Goal: Task Accomplishment & Management: Use online tool/utility

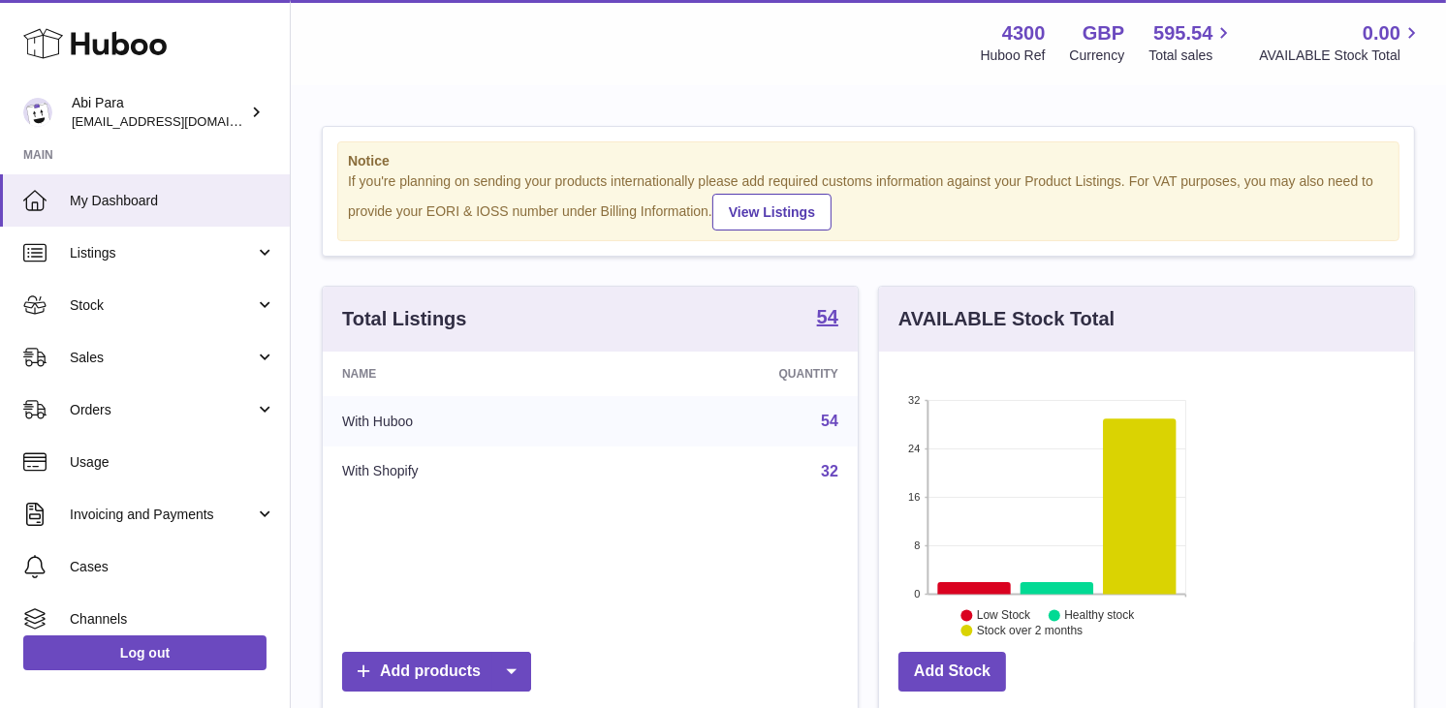
scroll to position [968764, 968719]
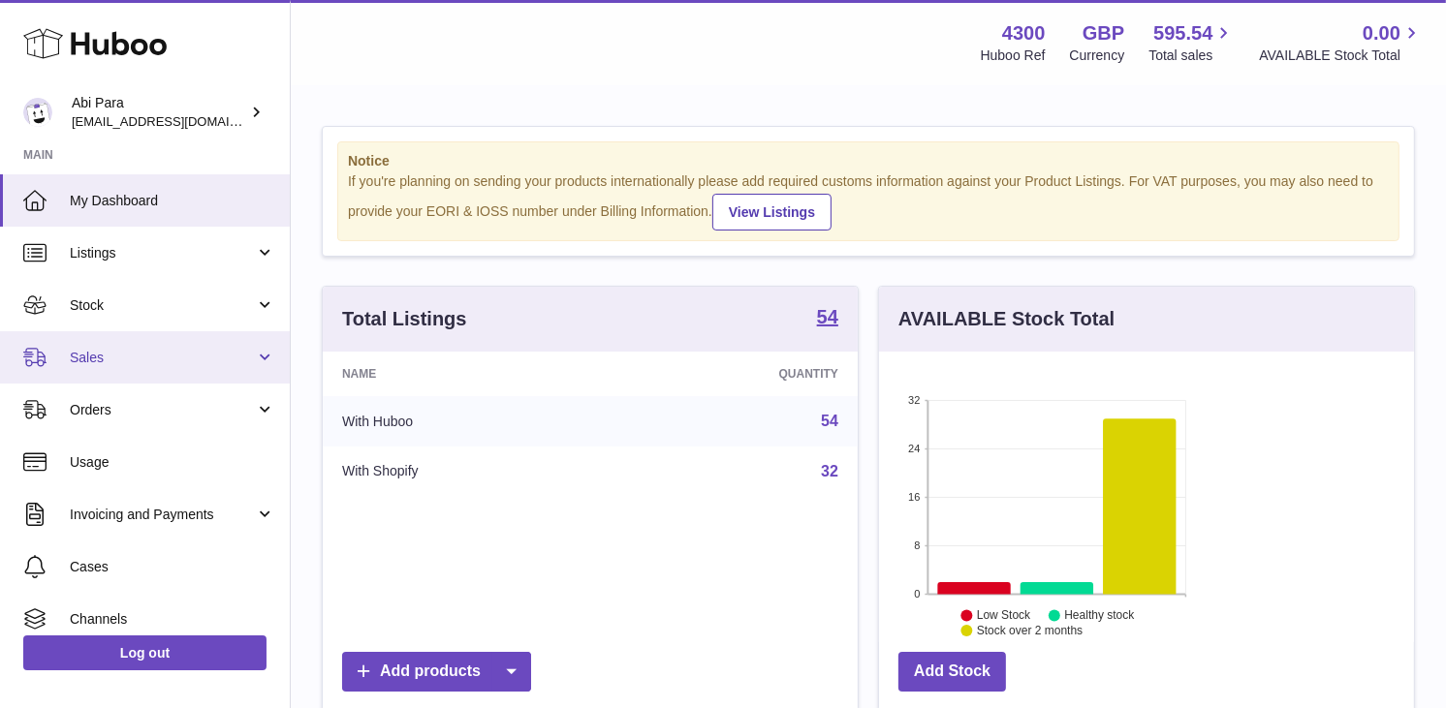
click at [105, 341] on link "Sales" at bounding box center [145, 357] width 290 height 52
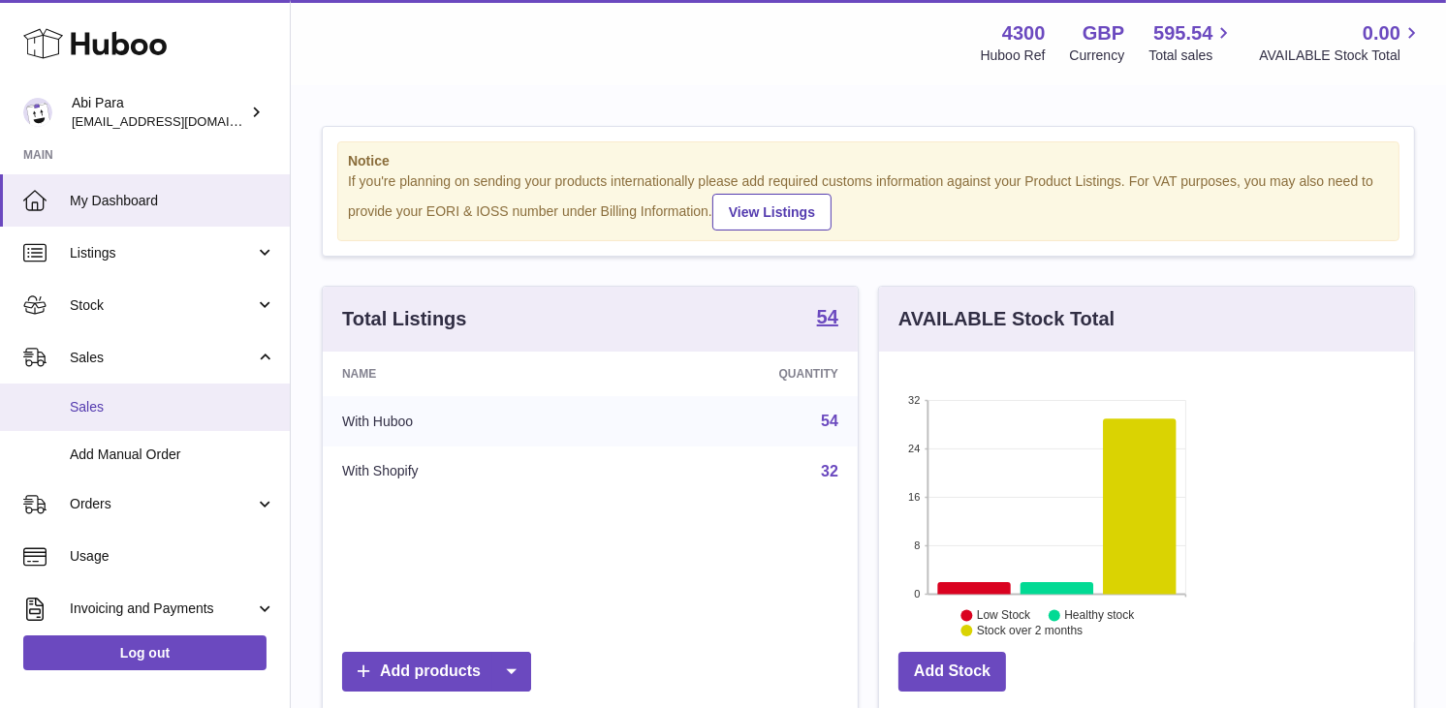
click at [130, 404] on span "Sales" at bounding box center [172, 407] width 205 height 18
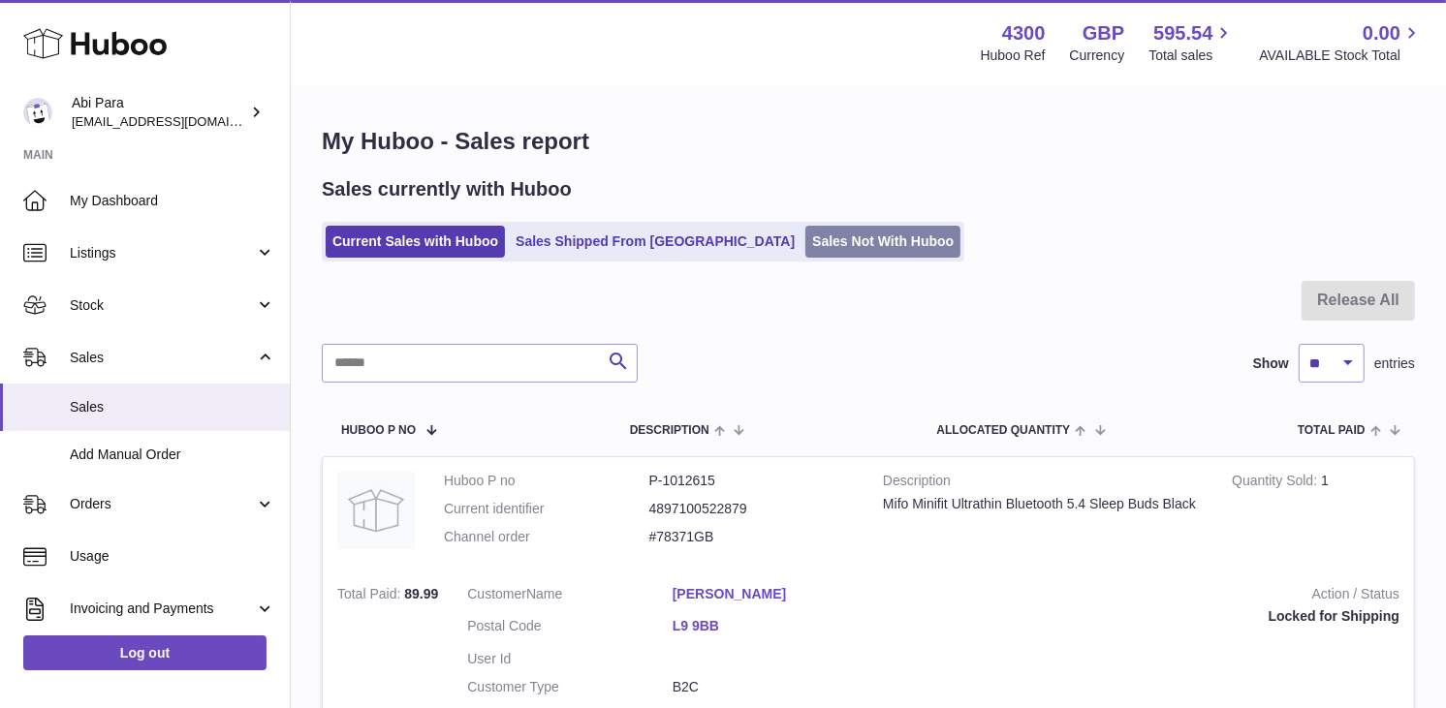
click at [805, 243] on link "Sales Not With Huboo" at bounding box center [882, 242] width 155 height 32
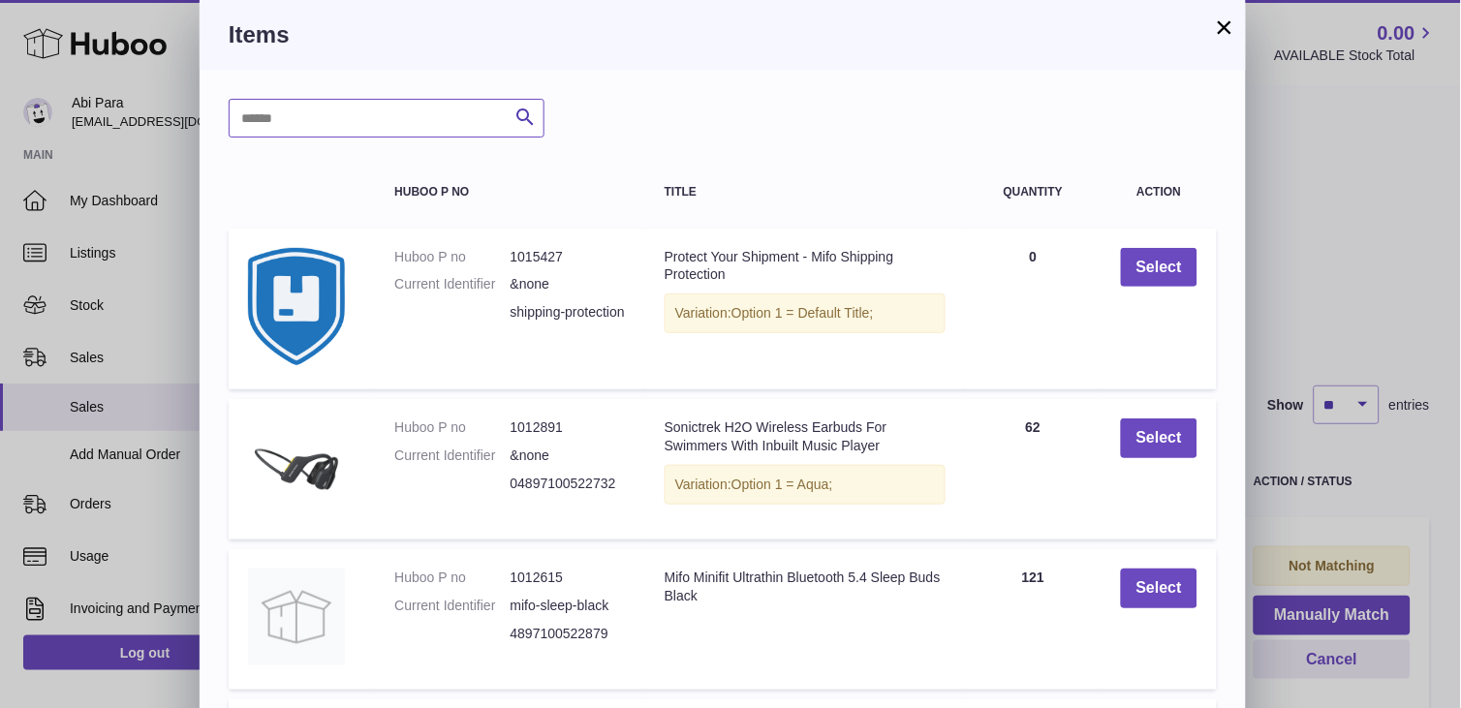
click at [432, 123] on input "text" at bounding box center [387, 118] width 316 height 39
type input "****"
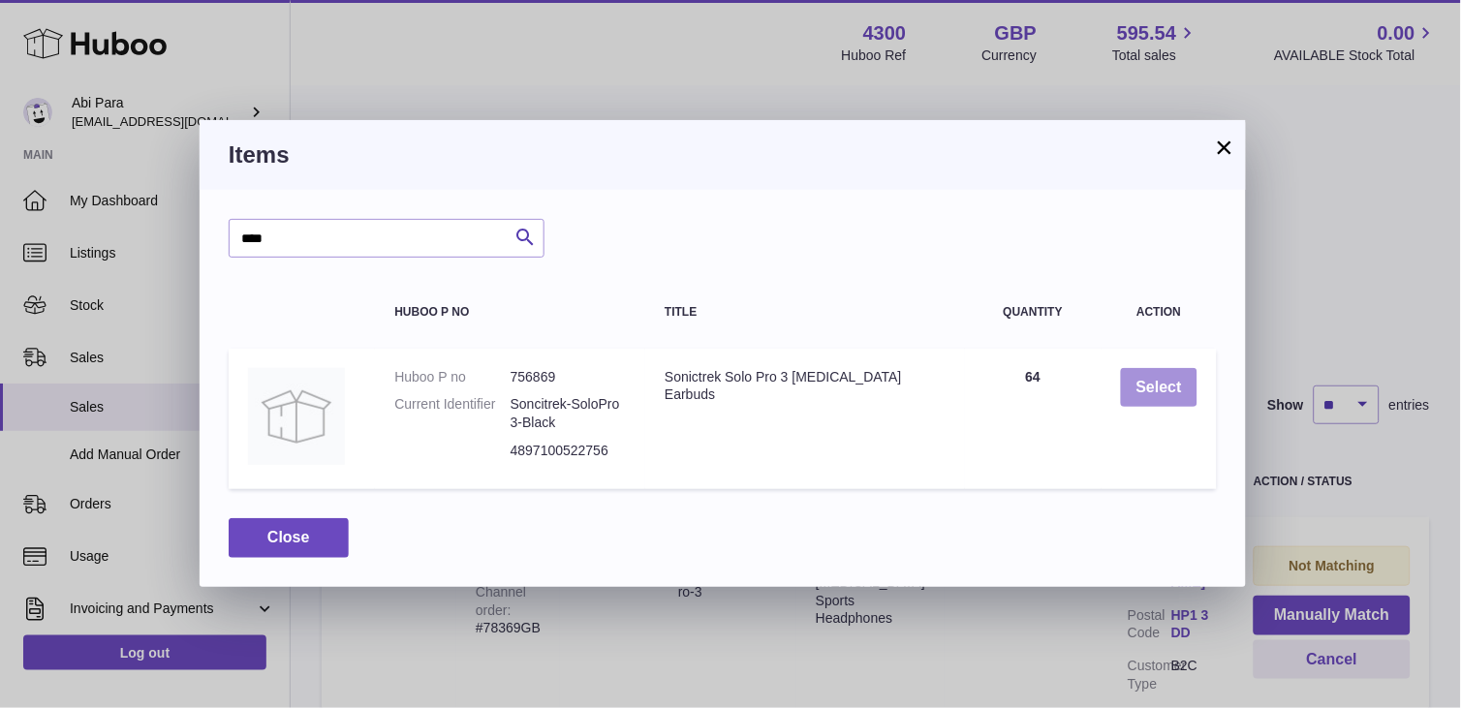
click at [1161, 392] on button "Select" at bounding box center [1159, 388] width 77 height 40
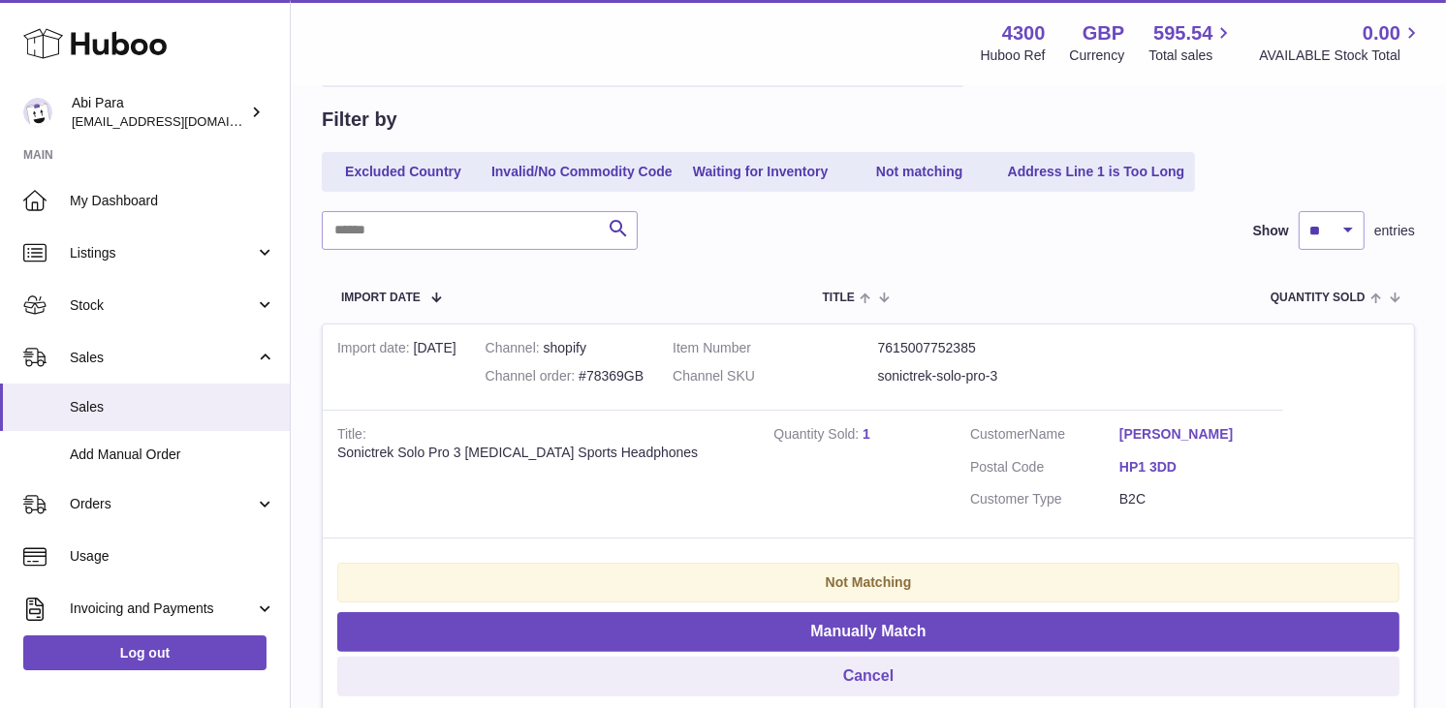
scroll to position [215, 0]
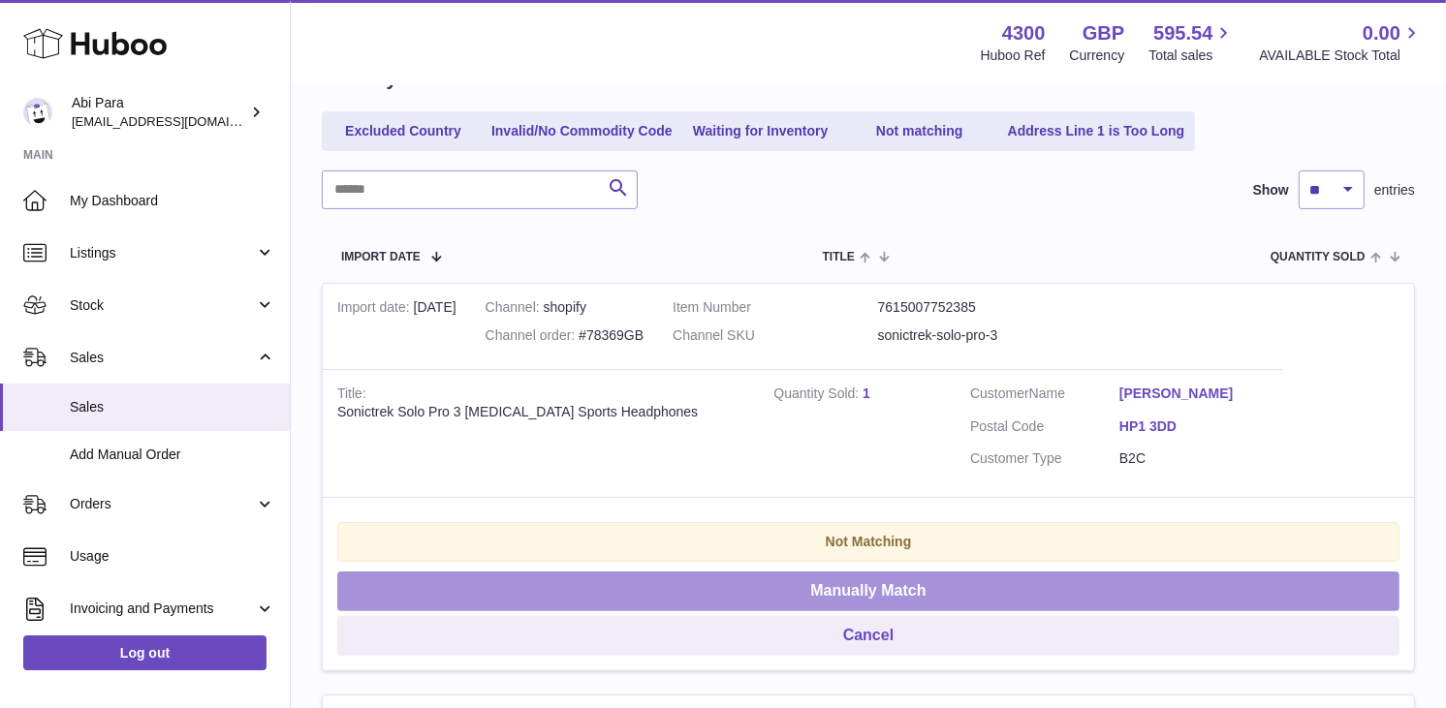
click at [1238, 572] on button "Manually Match" at bounding box center [868, 592] width 1062 height 40
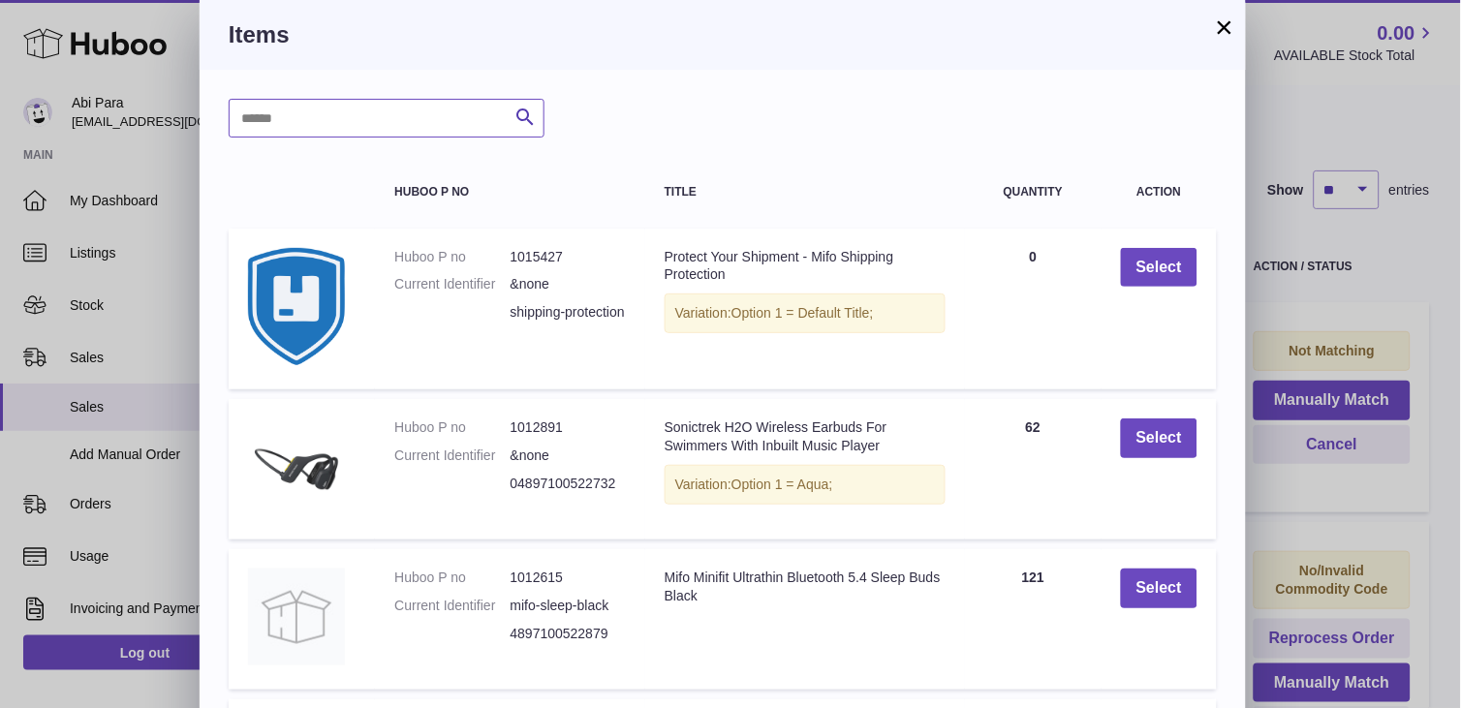
click at [502, 110] on input "text" at bounding box center [387, 118] width 316 height 39
type input "****"
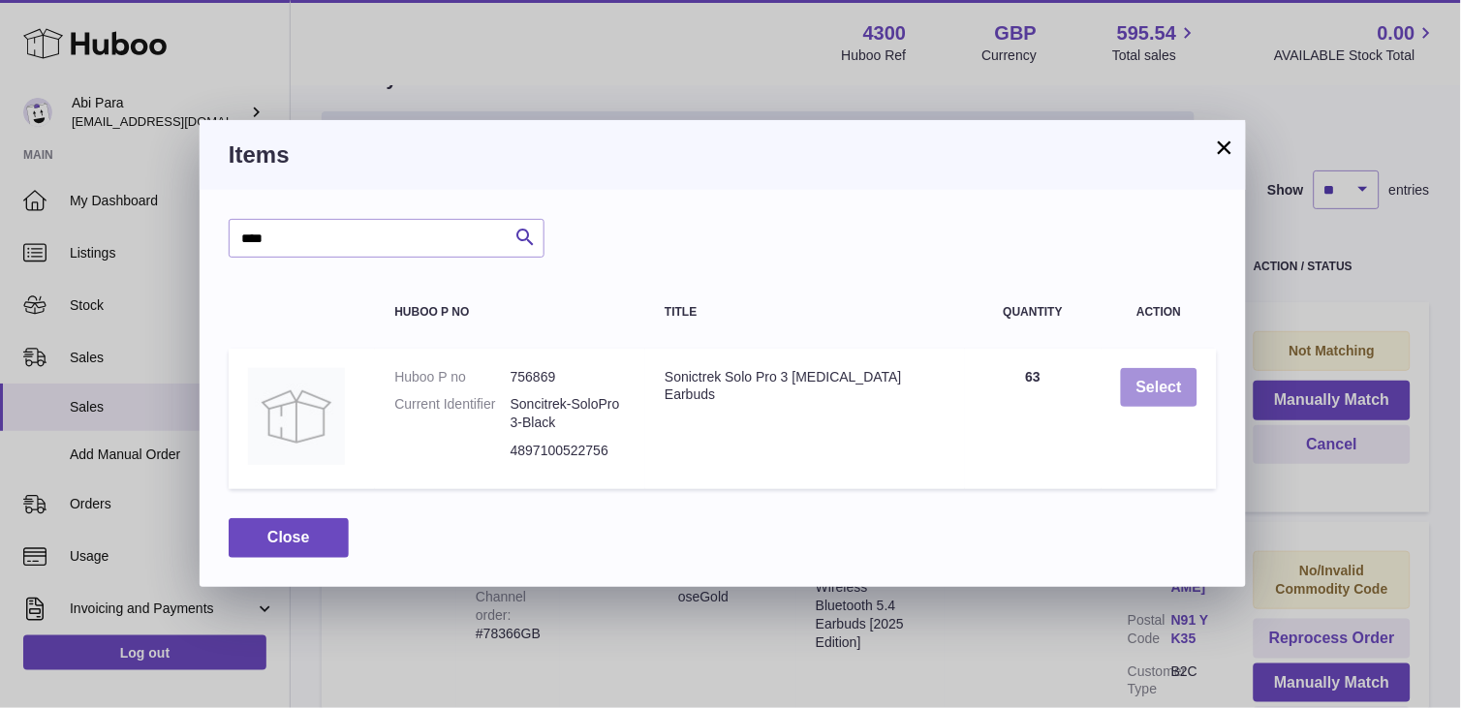
click at [1161, 399] on button "Select" at bounding box center [1159, 388] width 77 height 40
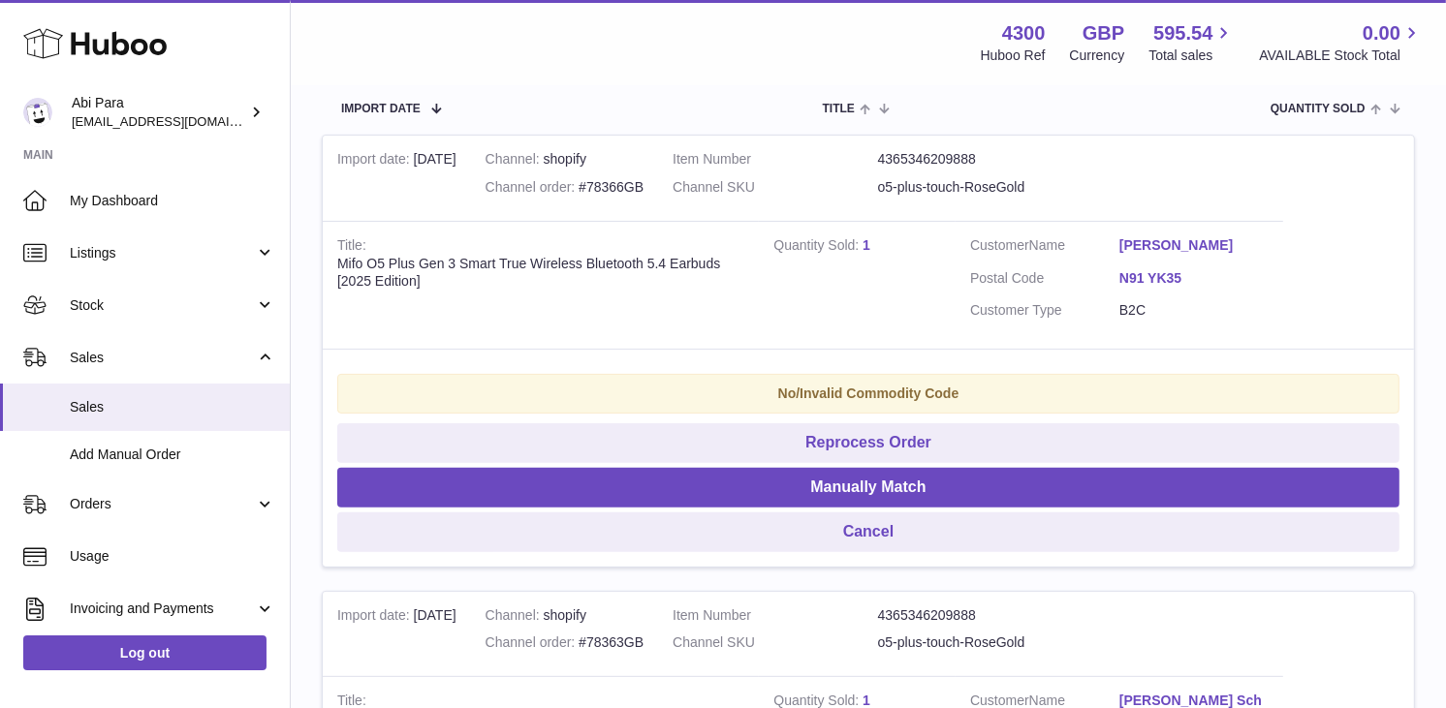
scroll to position [220, 0]
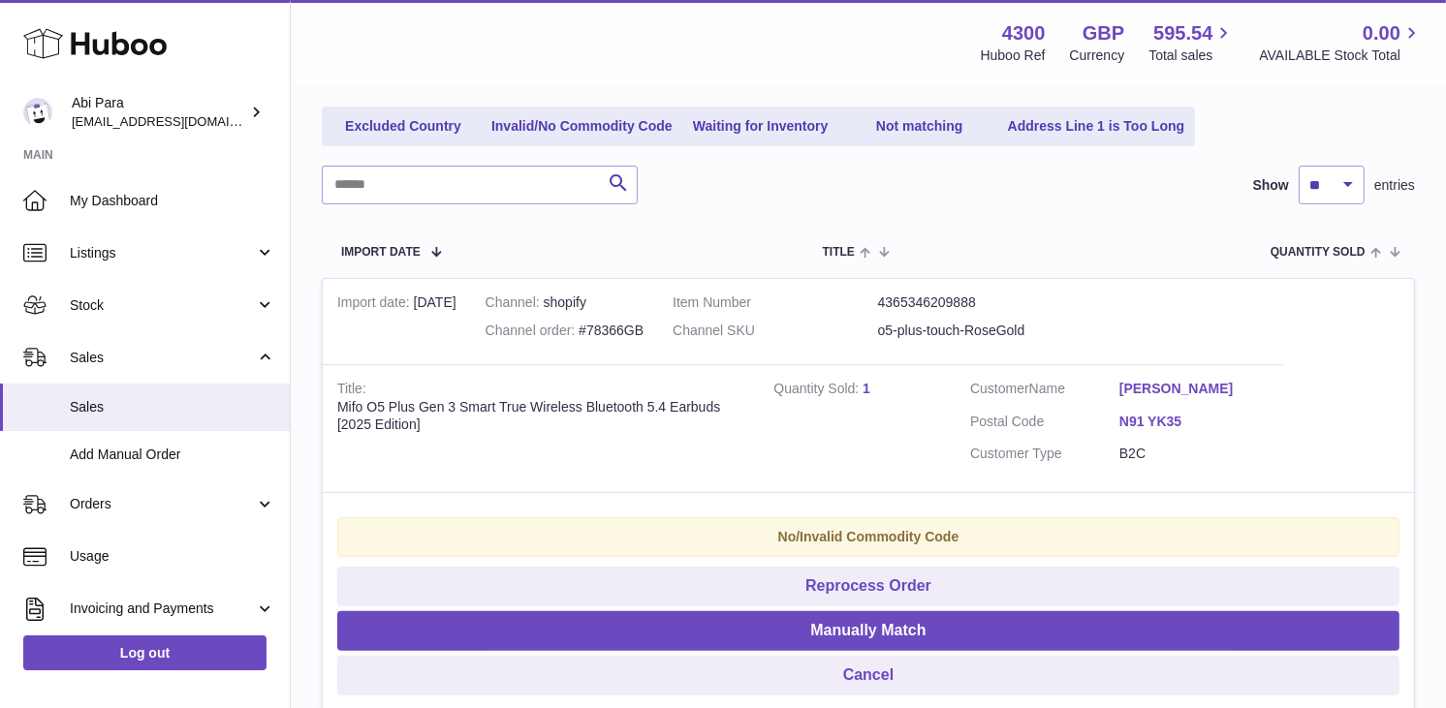
click at [521, 340] on div "Channel order #78366GB" at bounding box center [565, 331] width 158 height 18
copy div "78366GB"
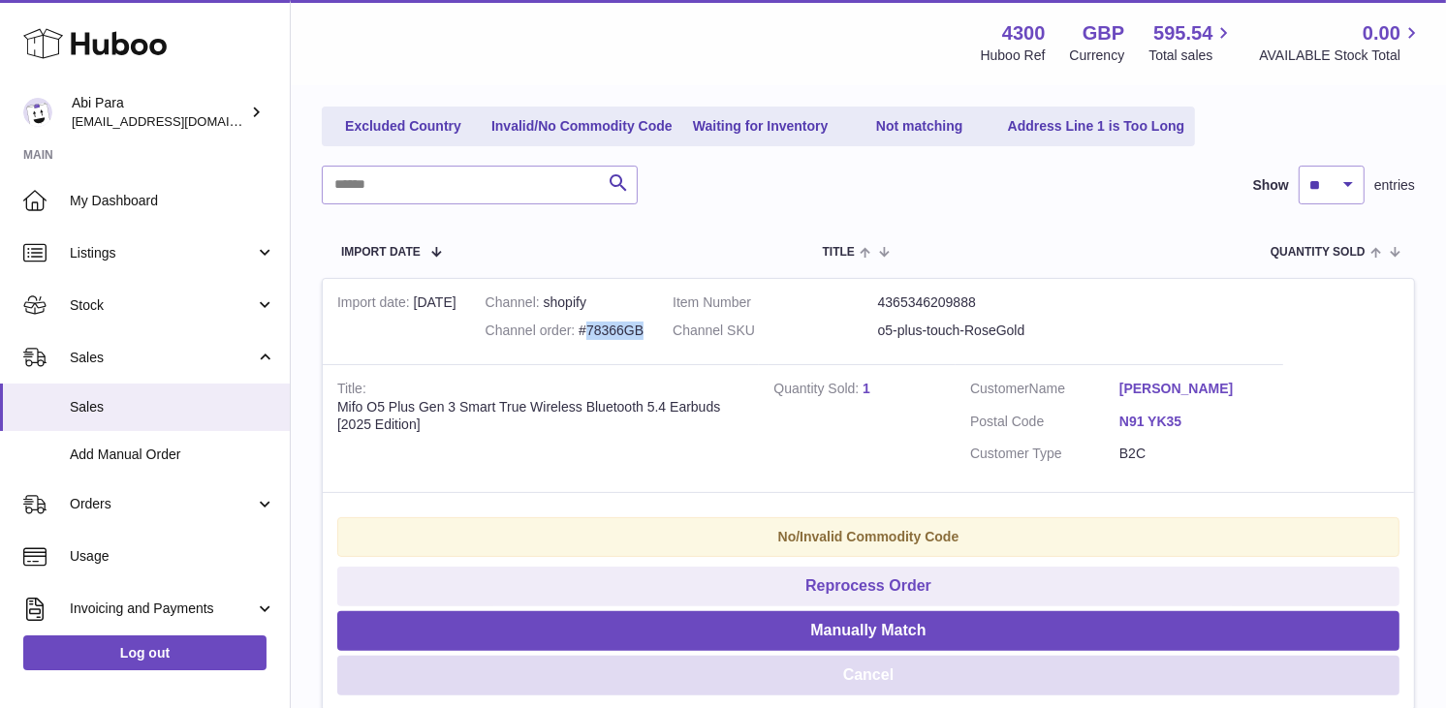
click at [1296, 656] on button "Cancel" at bounding box center [868, 676] width 1062 height 40
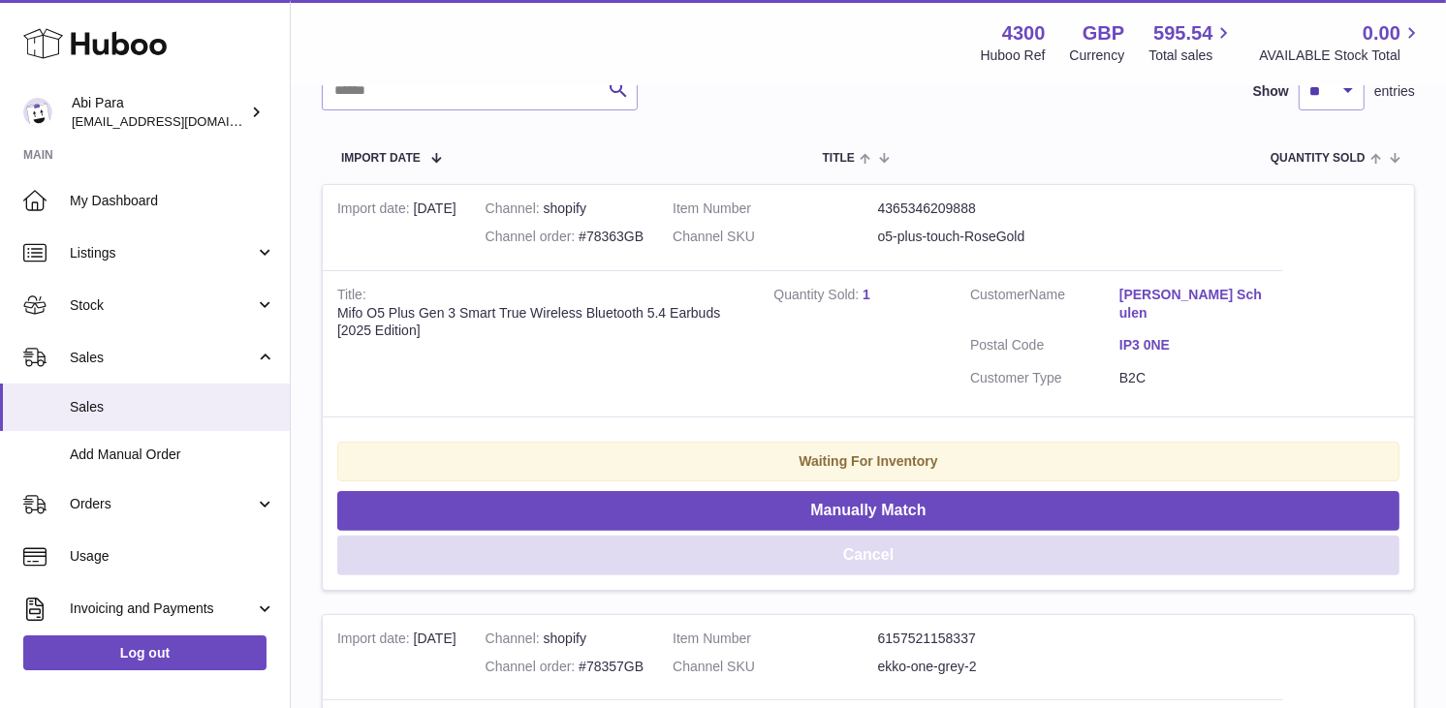
scroll to position [328, 0]
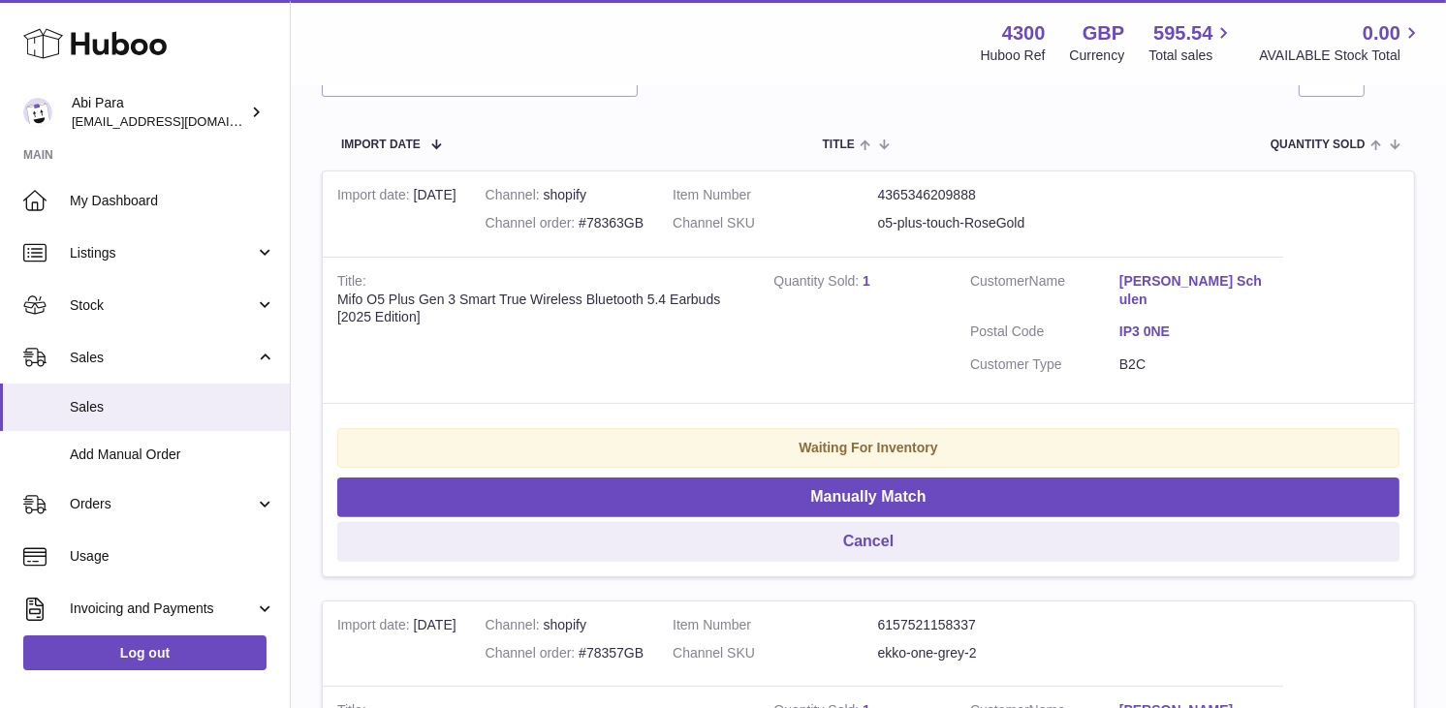
click at [535, 233] on div "Channel order #78363GB" at bounding box center [565, 223] width 158 height 18
copy div "78363GB"
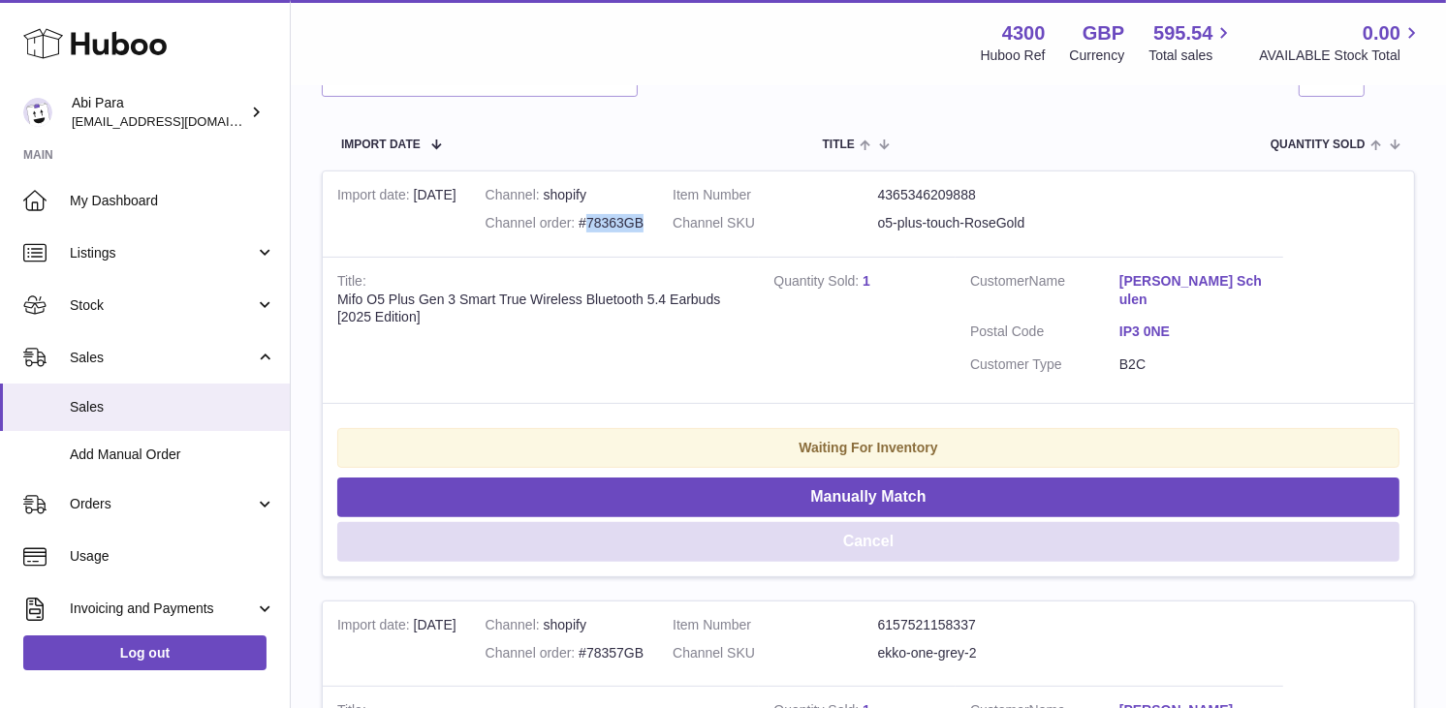
click at [1323, 522] on button "Cancel" at bounding box center [868, 542] width 1062 height 40
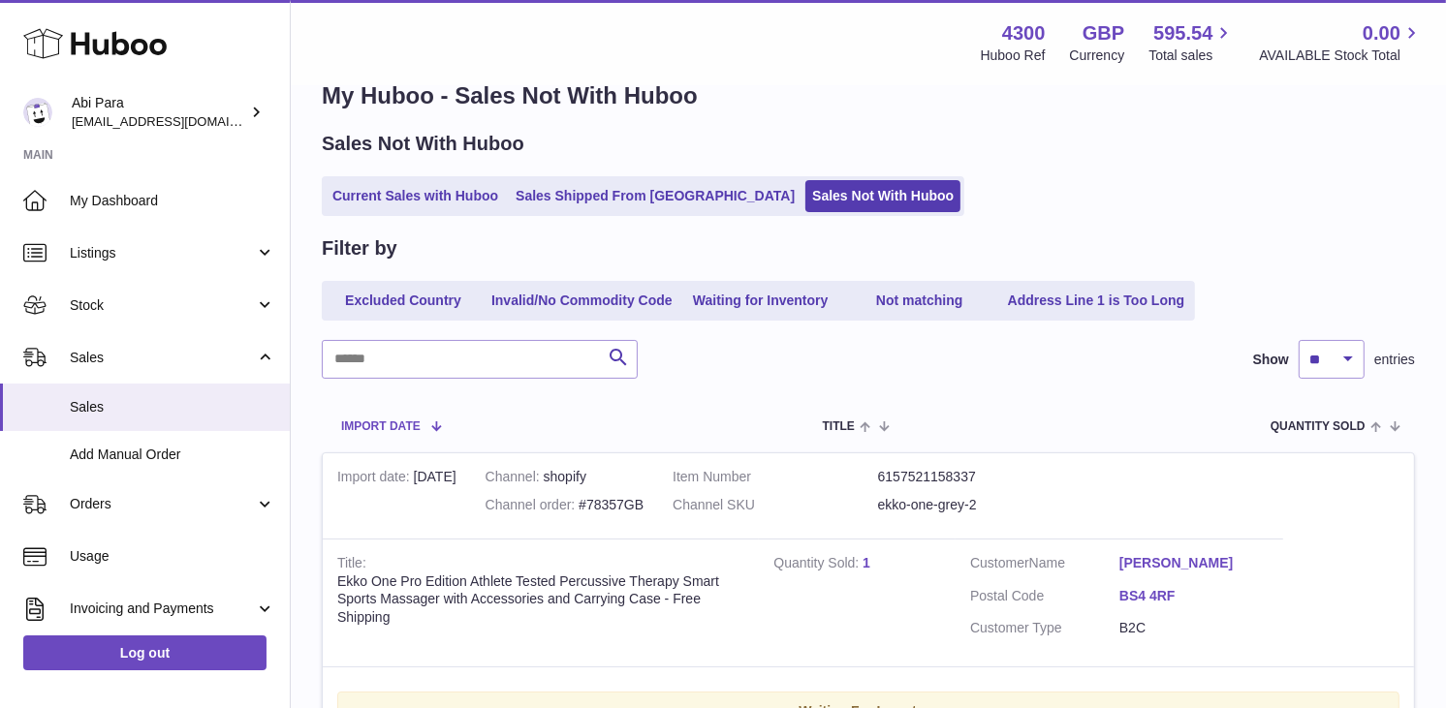
scroll to position [0, 0]
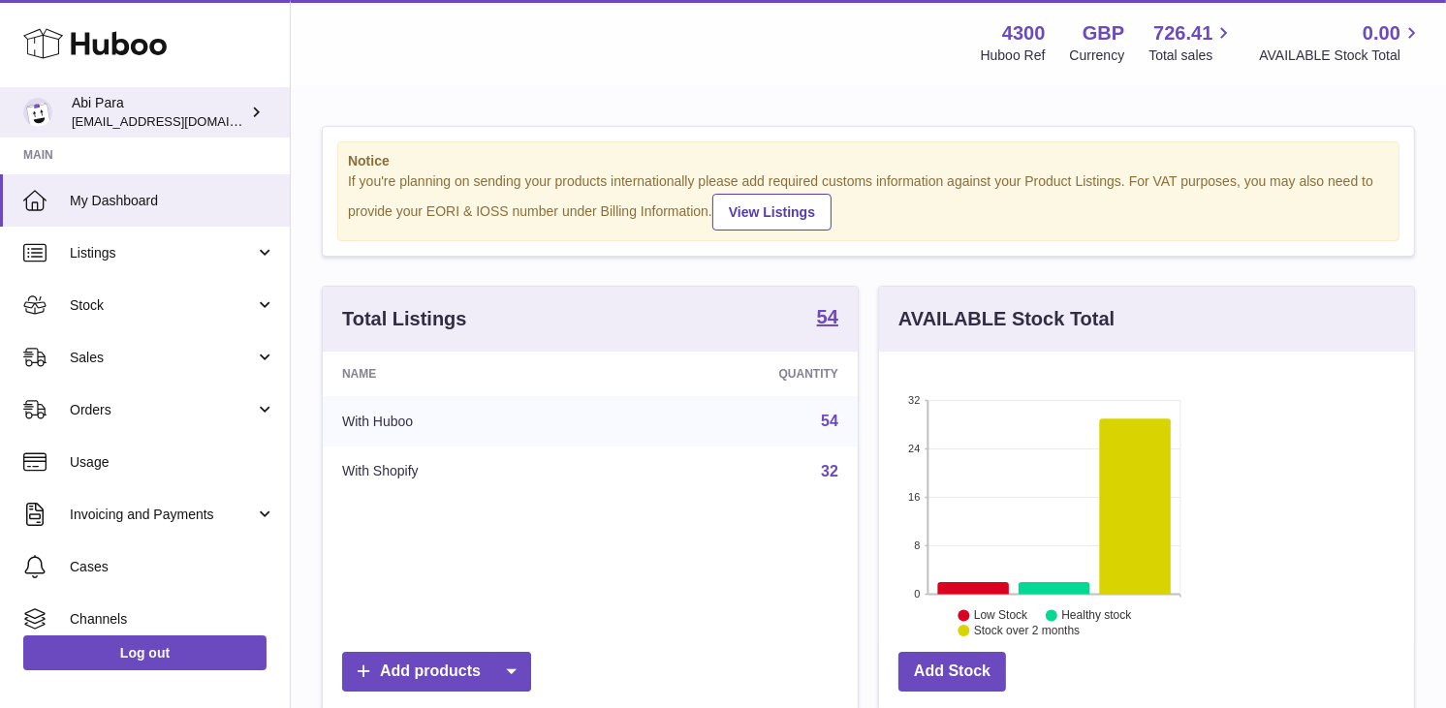
scroll to position [302, 350]
